Goal: Check status: Check status

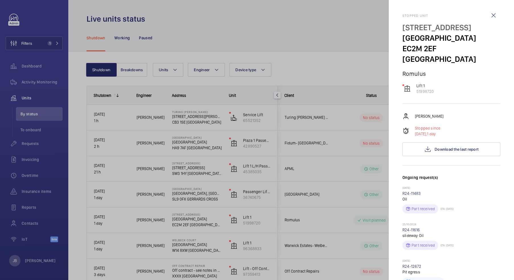
scroll to position [57, 0]
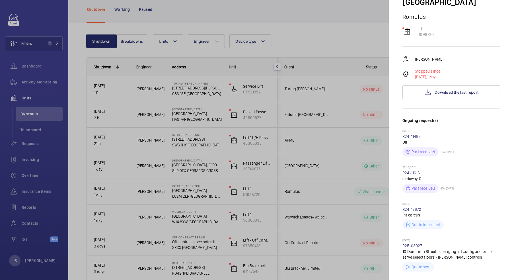
click at [300, 40] on div at bounding box center [257, 140] width 514 height 280
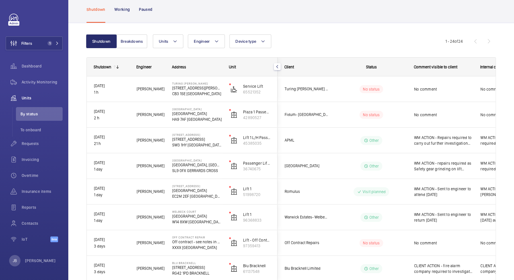
scroll to position [0, 0]
click at [37, 47] on button "Filters 1" at bounding box center [34, 43] width 57 height 14
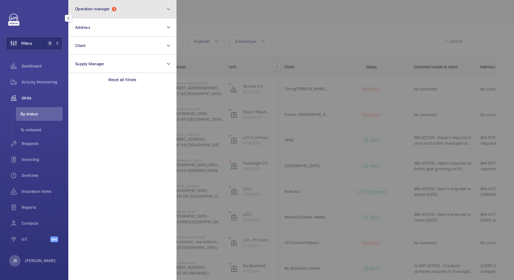
click at [137, 7] on button "Operation manager 1" at bounding box center [122, 9] width 108 height 18
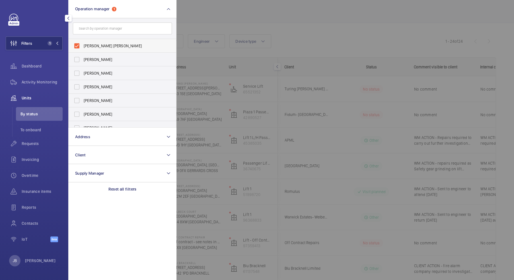
click at [86, 43] on span "[PERSON_NAME] [PERSON_NAME]" at bounding box center [123, 46] width 78 height 6
click at [83, 43] on input "[PERSON_NAME] [PERSON_NAME]" at bounding box center [76, 45] width 11 height 11
checkbox input "false"
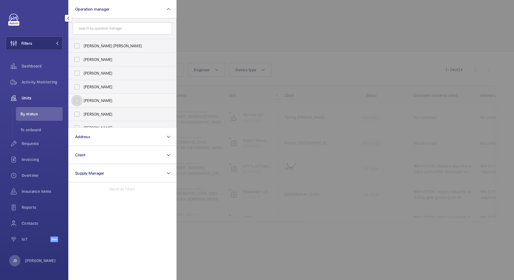
click at [82, 99] on input "[PERSON_NAME]" at bounding box center [76, 100] width 11 height 11
checkbox input "true"
drag, startPoint x: 191, startPoint y: 38, endPoint x: 194, endPoint y: 34, distance: 4.4
click at [192, 36] on div at bounding box center [433, 140] width 514 height 280
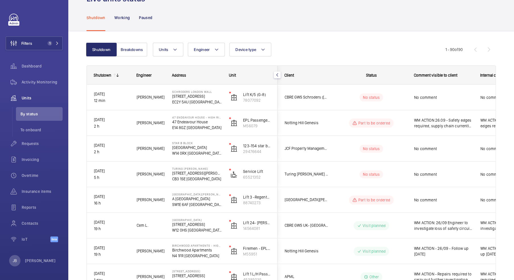
scroll to position [28, 0]
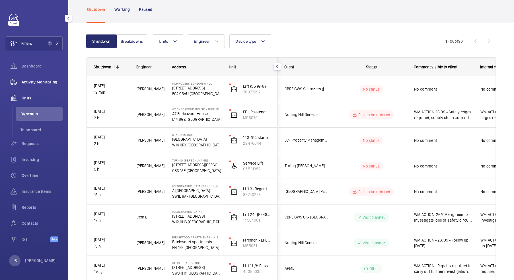
click at [39, 83] on span "Activity Monitoring" at bounding box center [42, 82] width 41 height 6
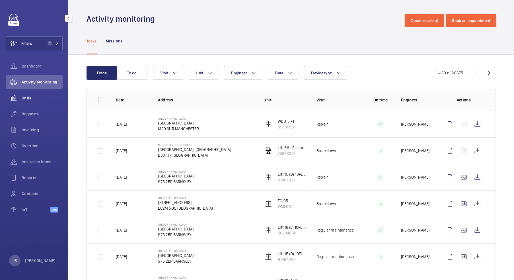
click at [33, 100] on span "Units" at bounding box center [42, 98] width 41 height 6
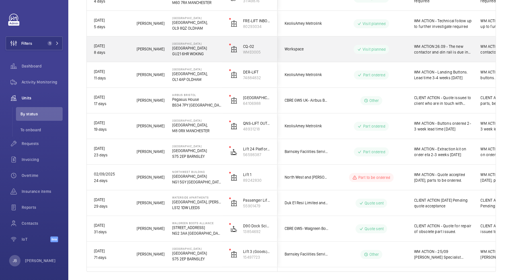
scroll to position [190, 0]
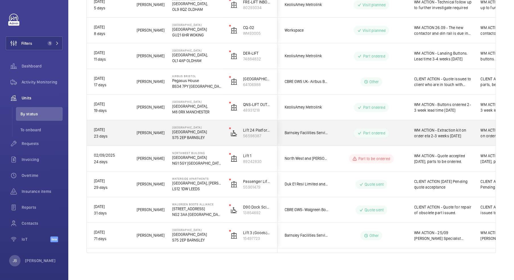
click at [341, 136] on wm-front-pills-cell "Part ordered" at bounding box center [371, 132] width 71 height 9
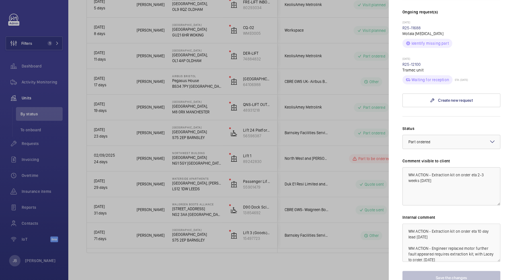
scroll to position [171, 0]
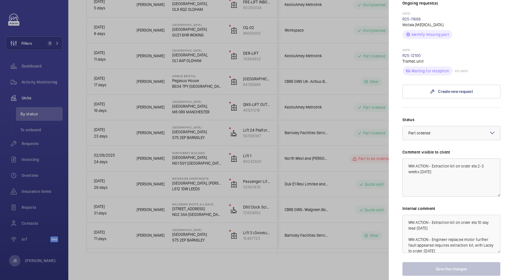
click at [209, 236] on div at bounding box center [257, 140] width 514 height 280
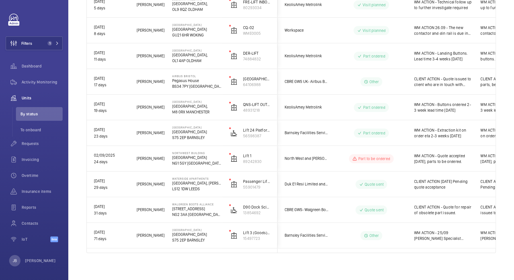
scroll to position [0, 0]
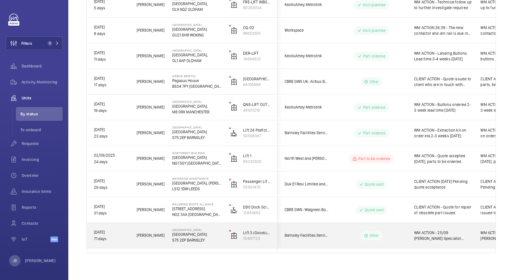
click at [425, 239] on span "WM ACTION - 25/09 [PERSON_NAME] Specialist required" at bounding box center [443, 235] width 59 height 11
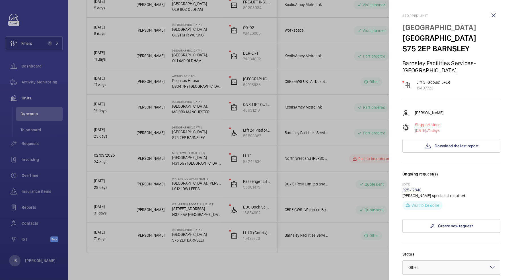
click at [409, 190] on link "R25-12840" at bounding box center [411, 190] width 19 height 5
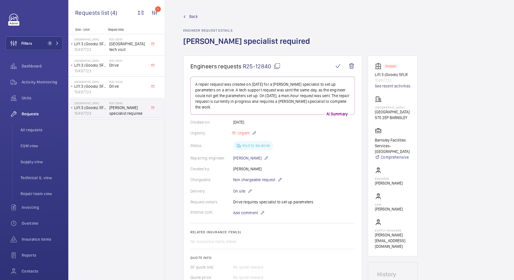
click at [196, 16] on span "Back" at bounding box center [193, 17] width 9 height 6
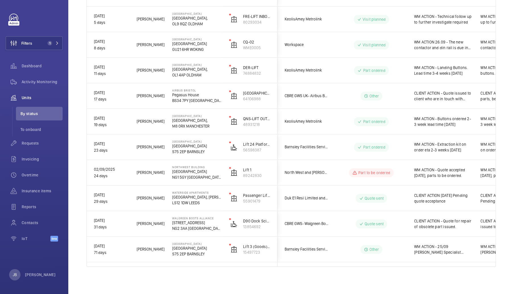
scroll to position [175, 0]
